Goal: Task Accomplishment & Management: Manage account settings

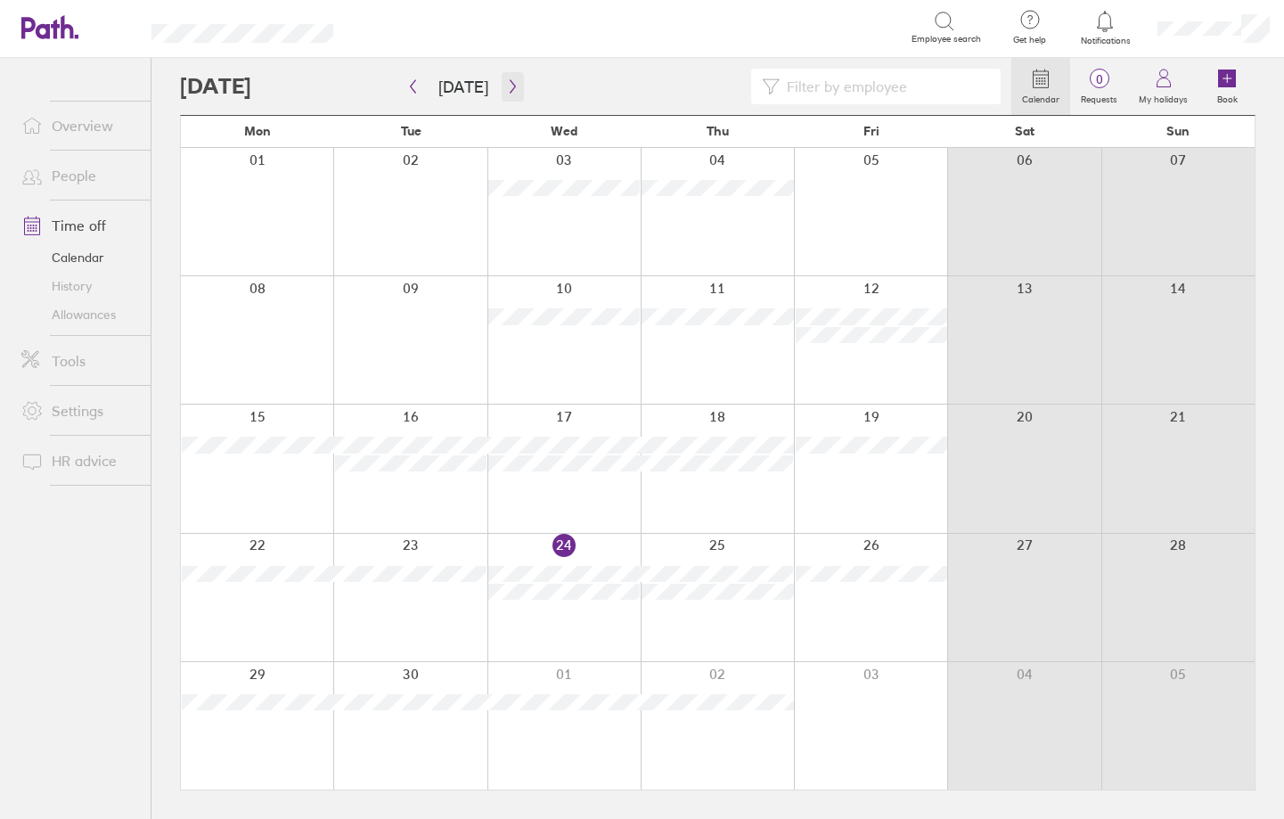
click at [507, 81] on icon "button" at bounding box center [512, 86] width 13 height 14
click at [883, 736] on div at bounding box center [870, 725] width 153 height 127
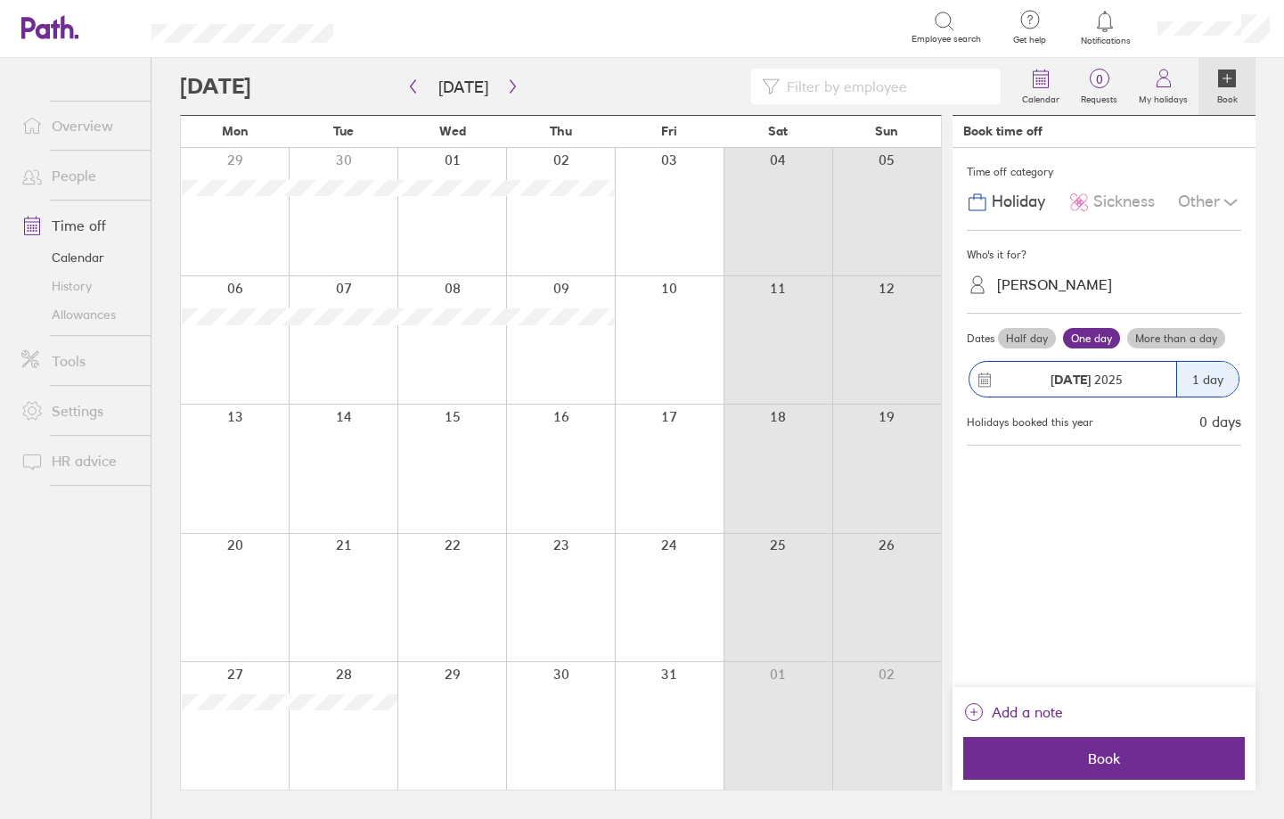
click at [1063, 282] on div "[PERSON_NAME]" at bounding box center [1054, 284] width 115 height 17
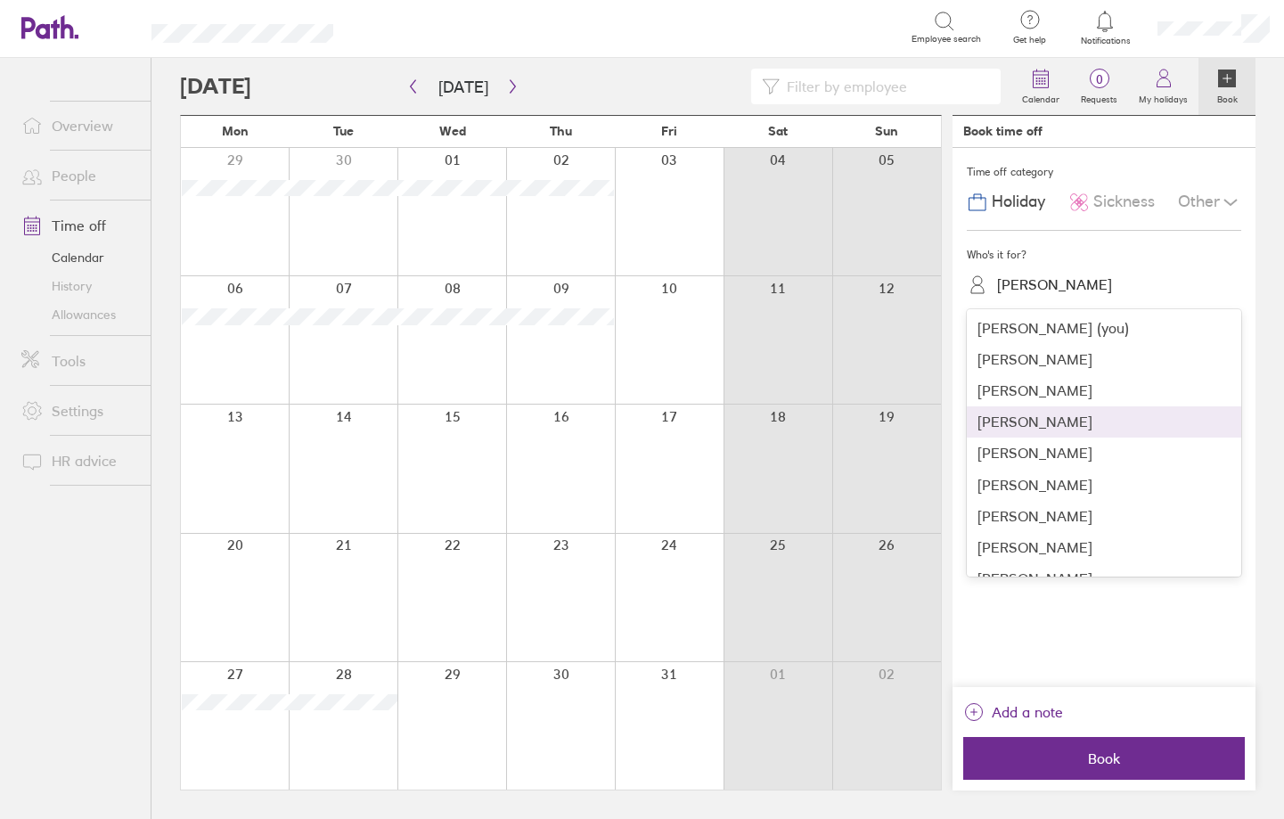
click at [1047, 424] on div "[PERSON_NAME]" at bounding box center [1104, 421] width 274 height 31
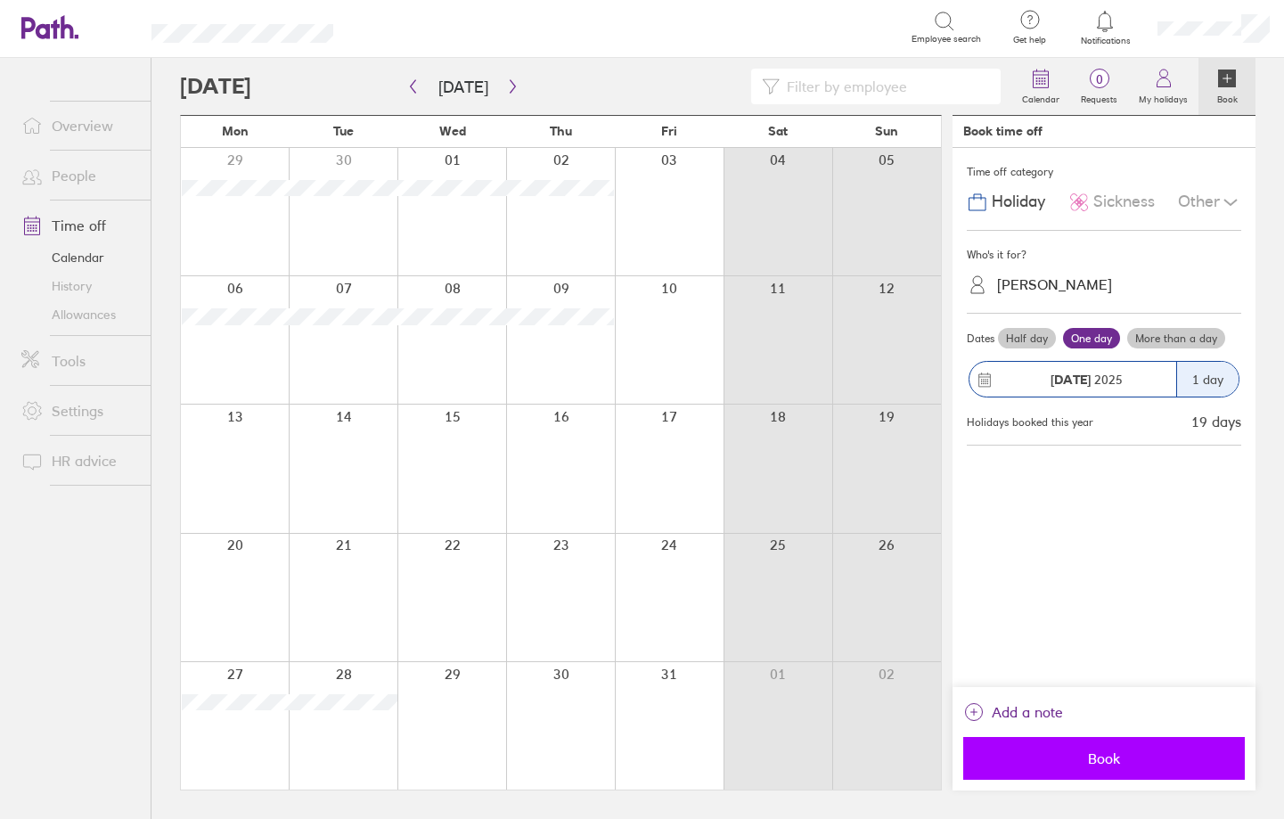
click at [1131, 759] on span "Book" at bounding box center [1104, 758] width 257 height 16
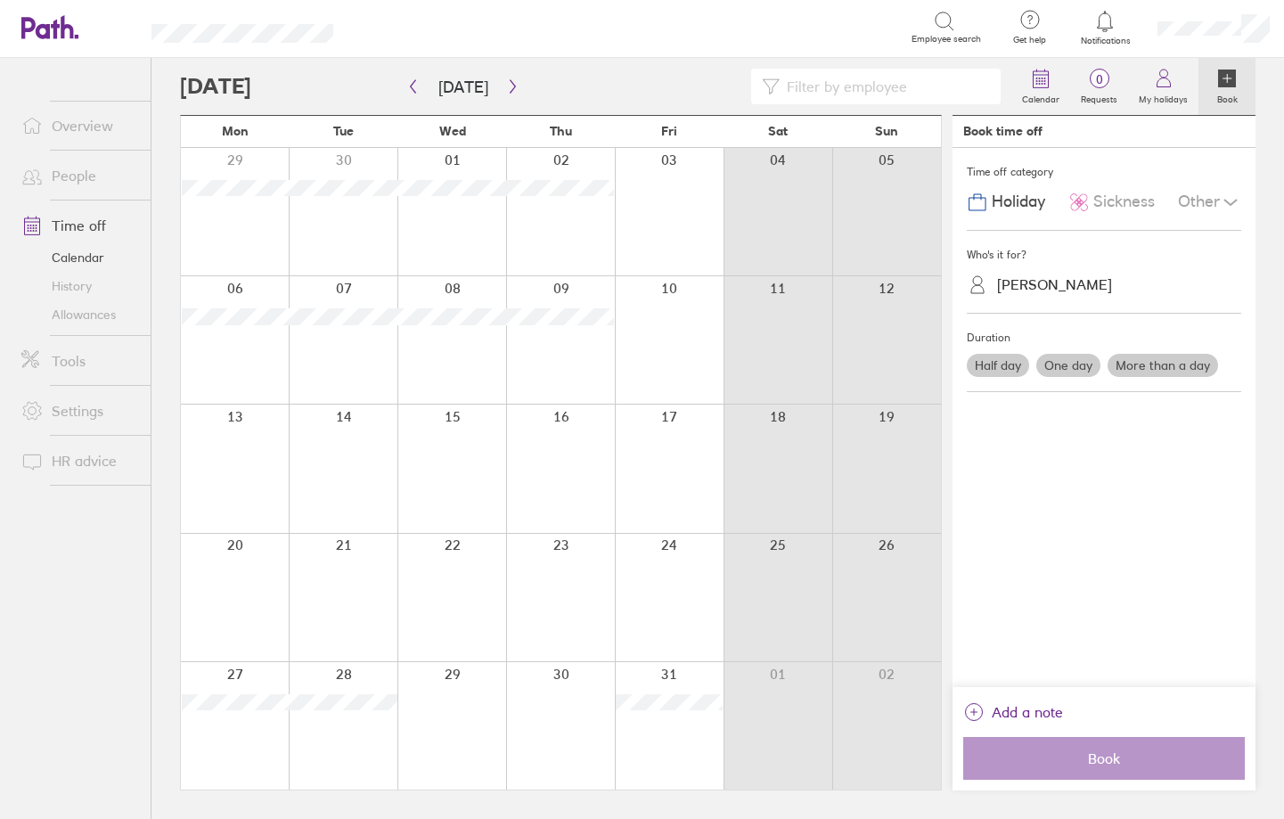
click at [93, 184] on link "People" at bounding box center [78, 176] width 143 height 36
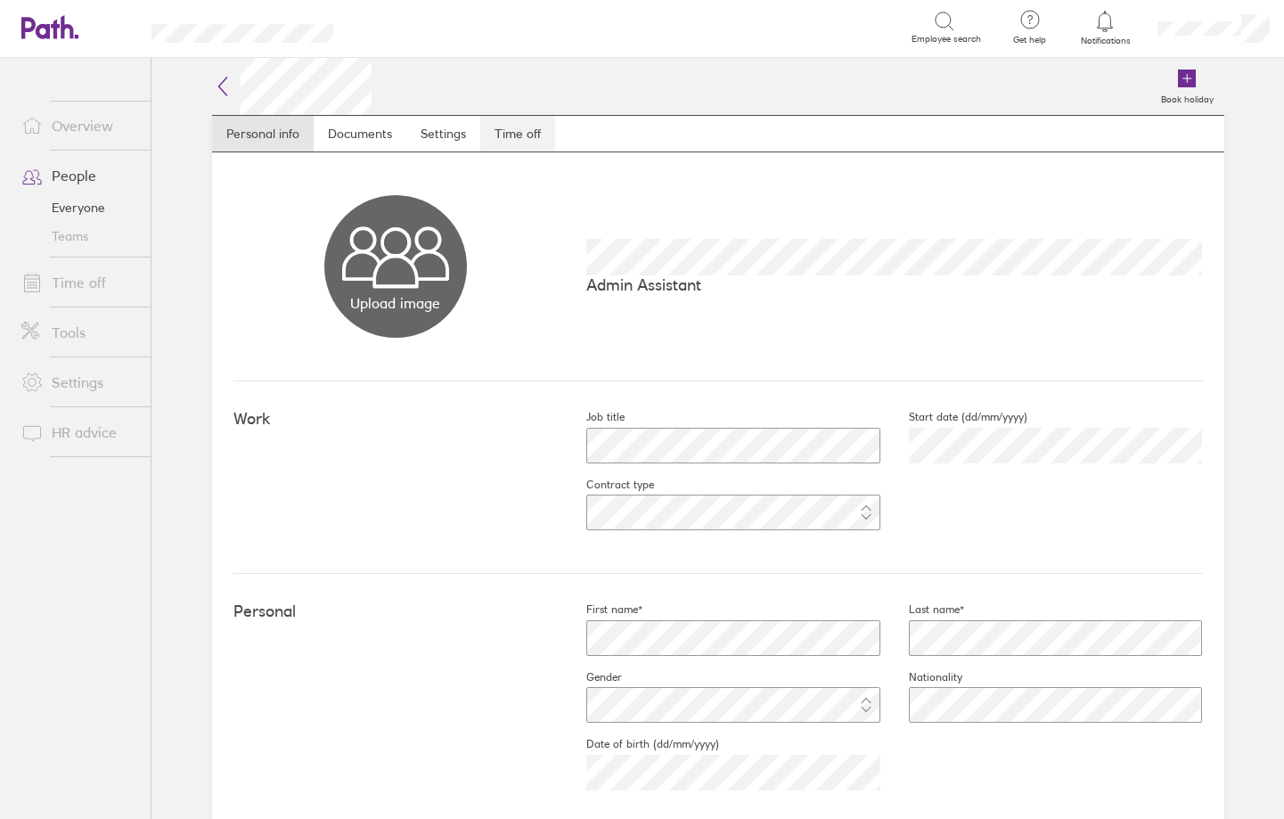
click at [513, 129] on link "Time off" at bounding box center [517, 134] width 75 height 36
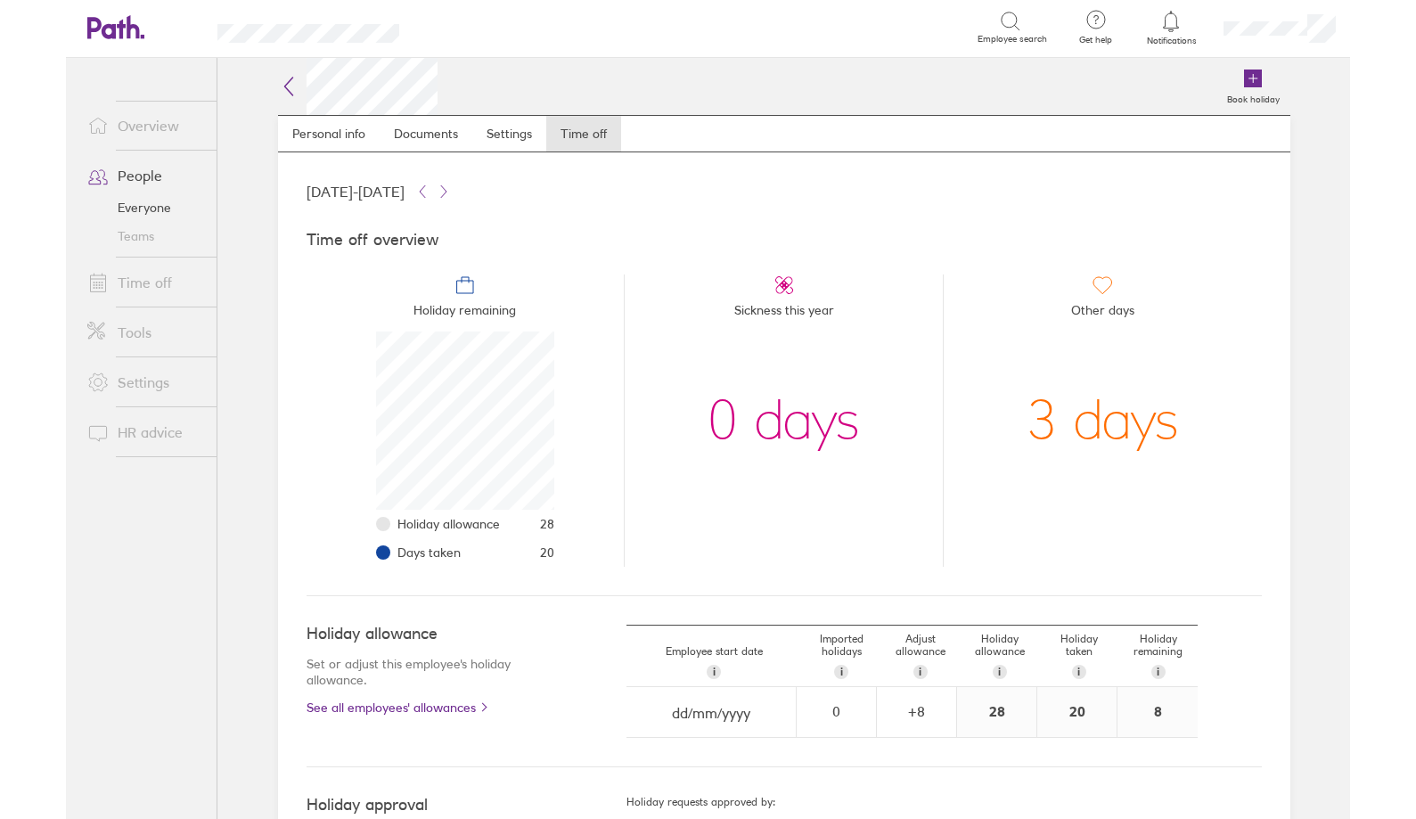
scroll to position [85, 0]
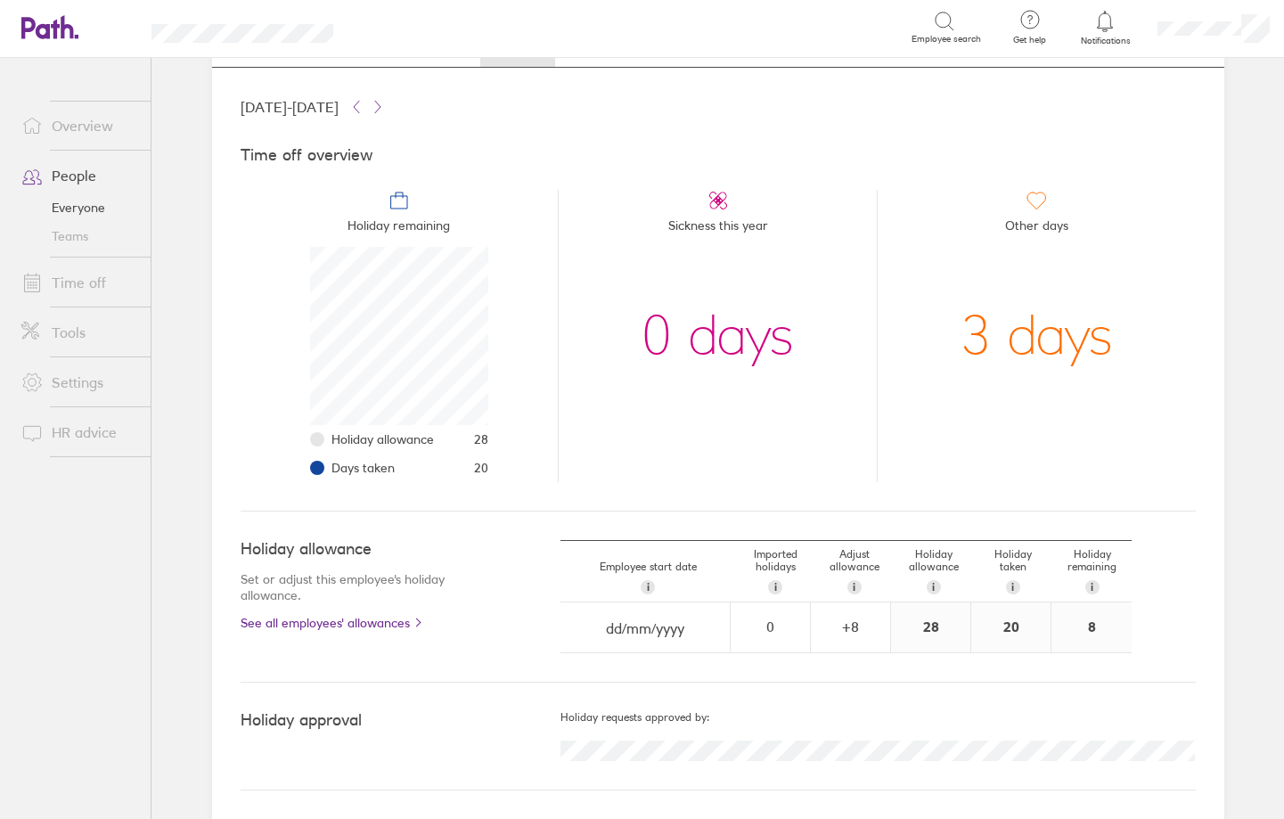
click at [95, 278] on link "Time off" at bounding box center [78, 283] width 143 height 36
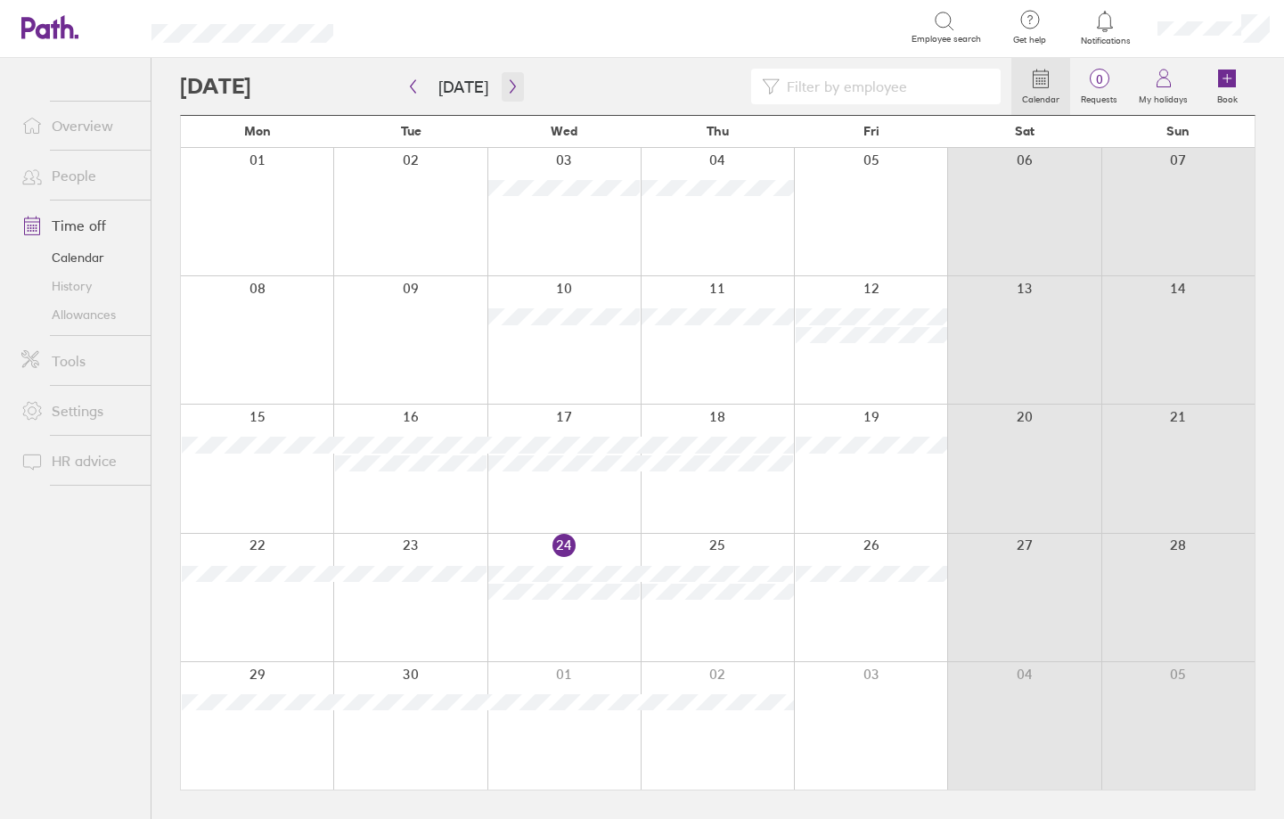
click at [510, 86] on icon "button" at bounding box center [512, 86] width 5 height 13
click at [511, 86] on icon "button" at bounding box center [512, 86] width 13 height 14
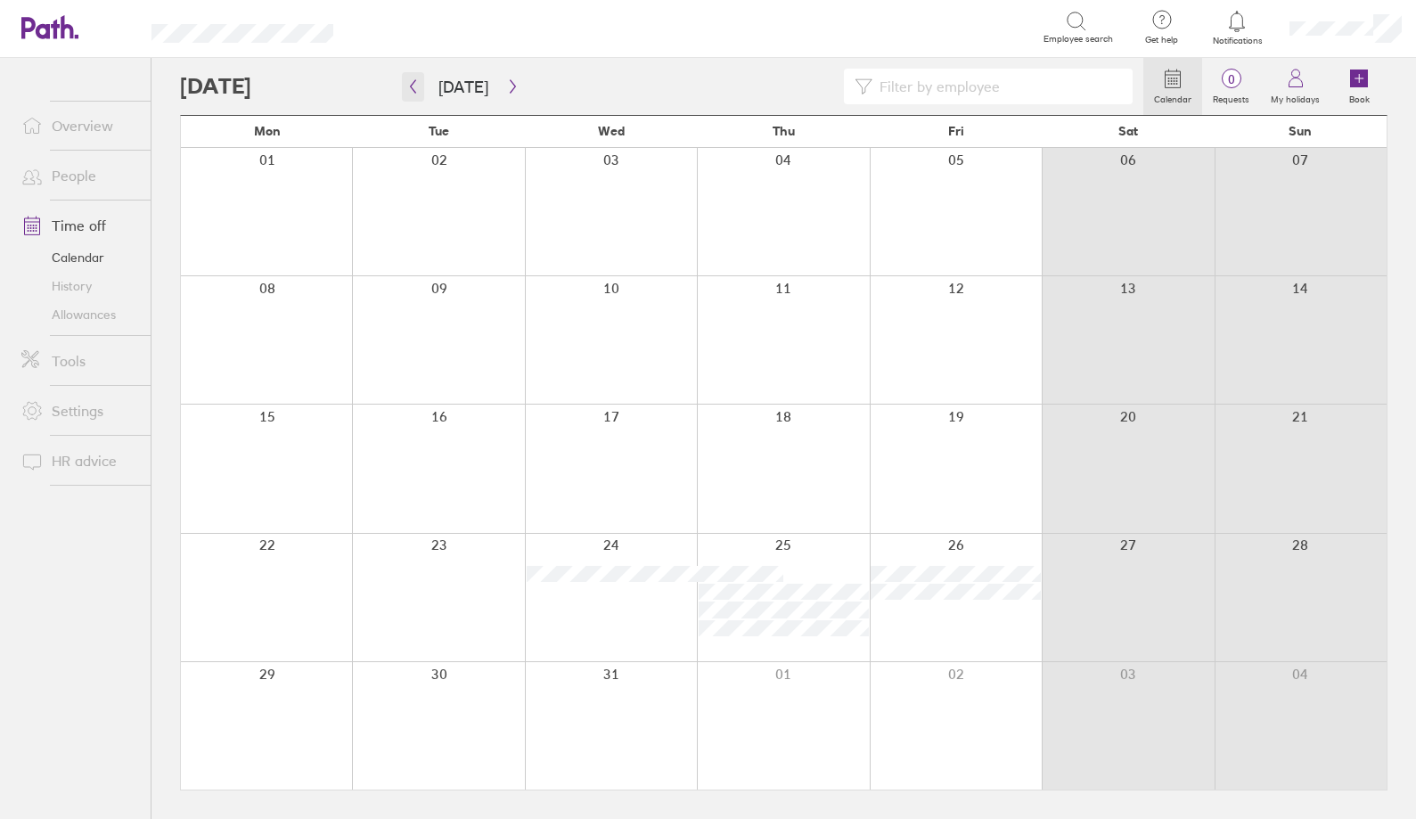
click at [422, 85] on button "button" at bounding box center [413, 86] width 22 height 29
click at [413, 88] on icon "button" at bounding box center [413, 86] width 5 height 13
click at [411, 89] on icon "button" at bounding box center [412, 86] width 13 height 14
click at [506, 88] on icon "button" at bounding box center [512, 86] width 13 height 14
click at [509, 82] on icon "button" at bounding box center [512, 86] width 13 height 14
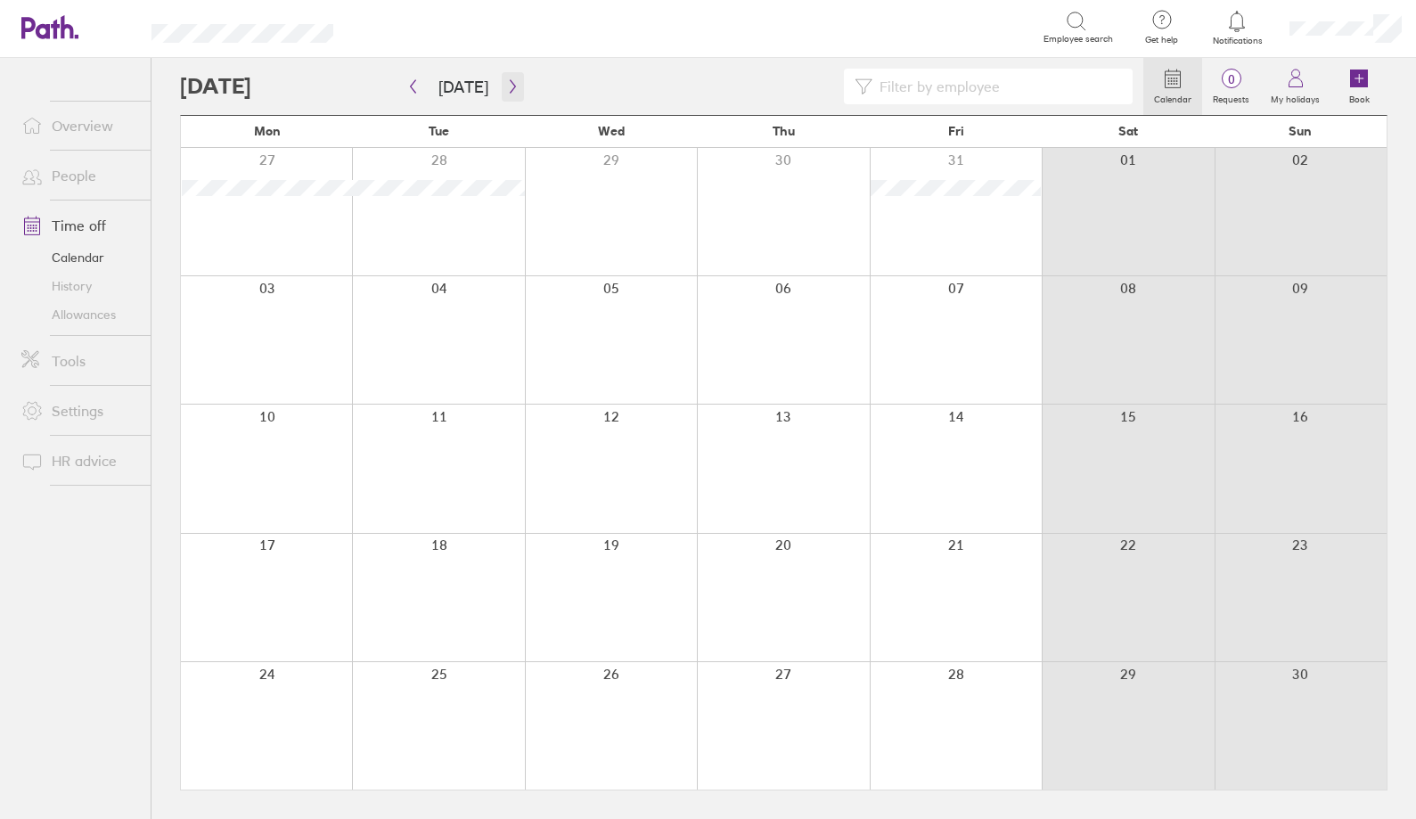
click at [508, 86] on icon "button" at bounding box center [512, 86] width 13 height 14
